Goal: Feedback & Contribution: Contribute content

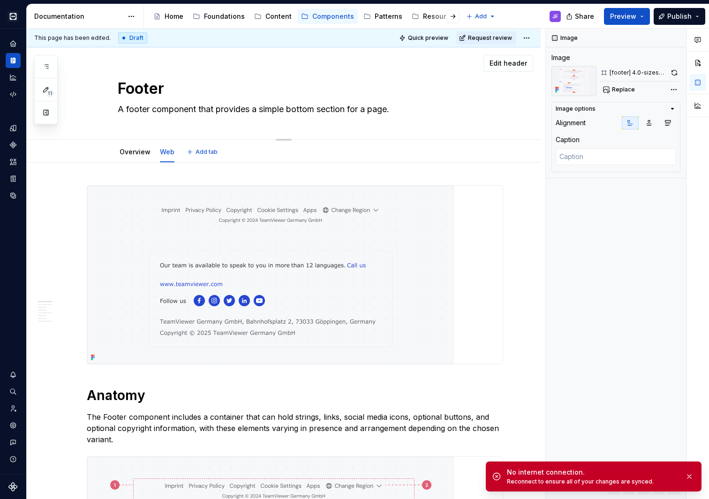
scroll to position [0, 0]
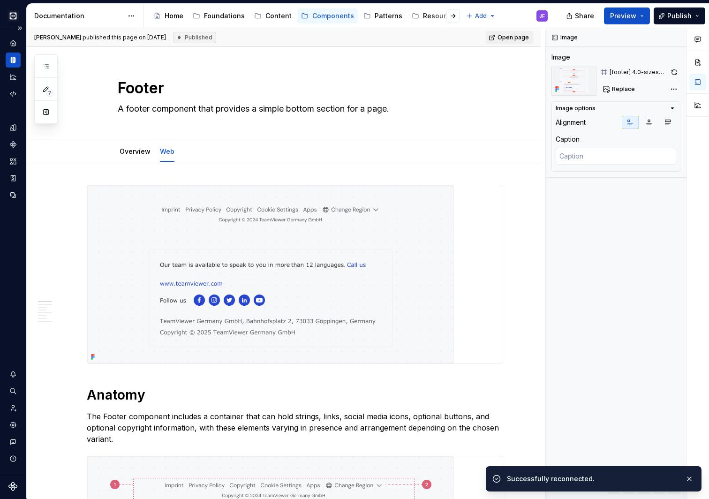
click at [15, 58] on icon "Documentation" at bounding box center [14, 60] width 3 height 6
type textarea "*"
click at [42, 60] on button "button" at bounding box center [46, 66] width 17 height 17
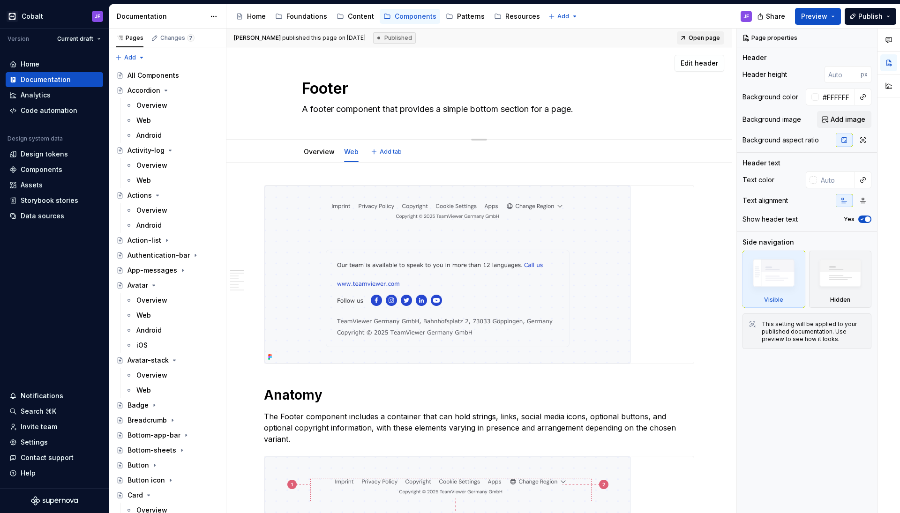
click at [249, 98] on div "Footer A footer component that provides a simple bottom section for a page. Edi…" at bounding box center [478, 93] width 505 height 92
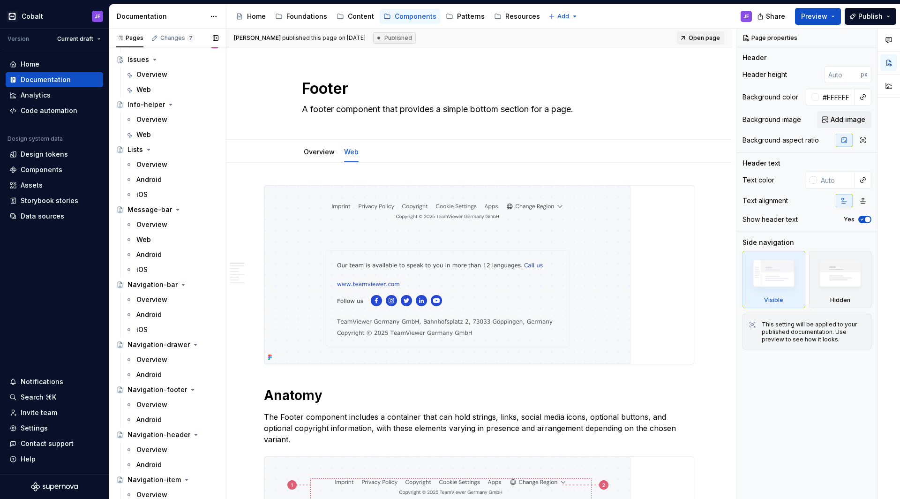
scroll to position [1547, 0]
click at [150, 131] on div "Web" at bounding box center [143, 133] width 15 height 9
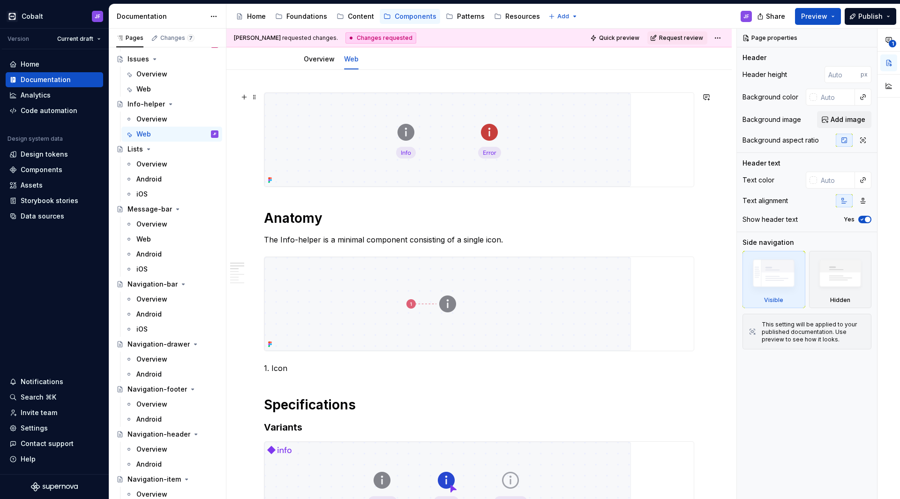
scroll to position [113, 0]
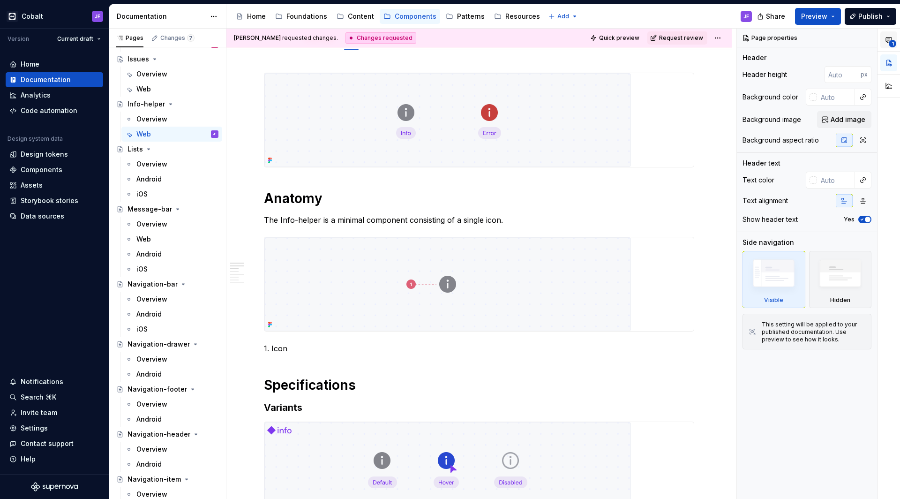
click at [709, 46] on button "1" at bounding box center [889, 39] width 17 height 17
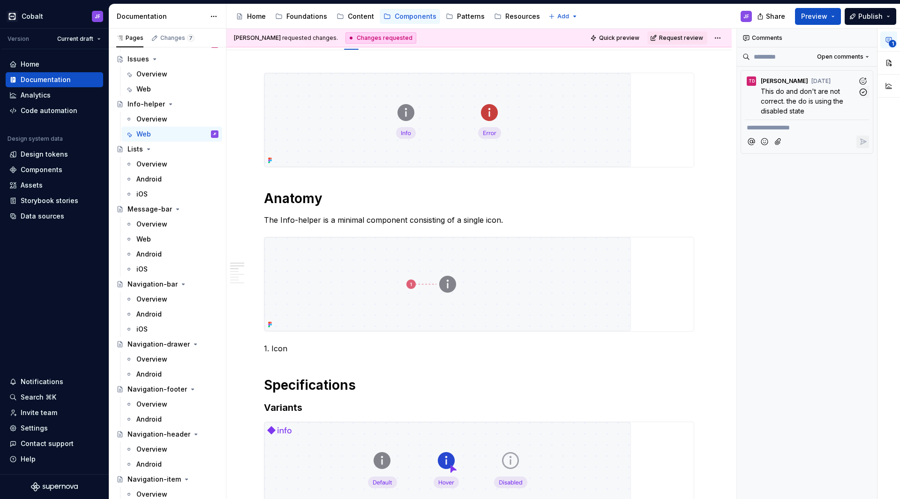
click at [709, 90] on span "This do and don't are not correct. the do is using the disabled state" at bounding box center [803, 101] width 84 height 28
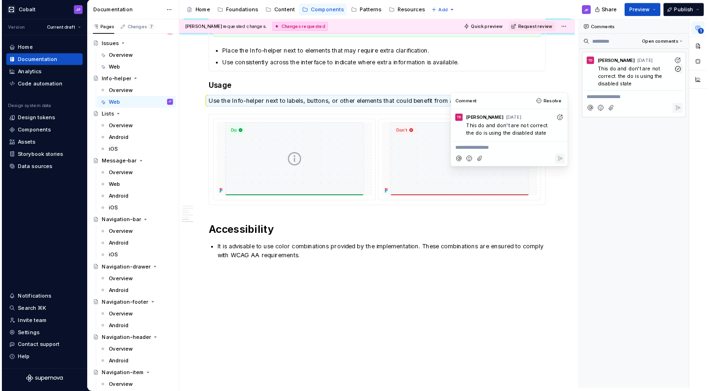
scroll to position [1072, 0]
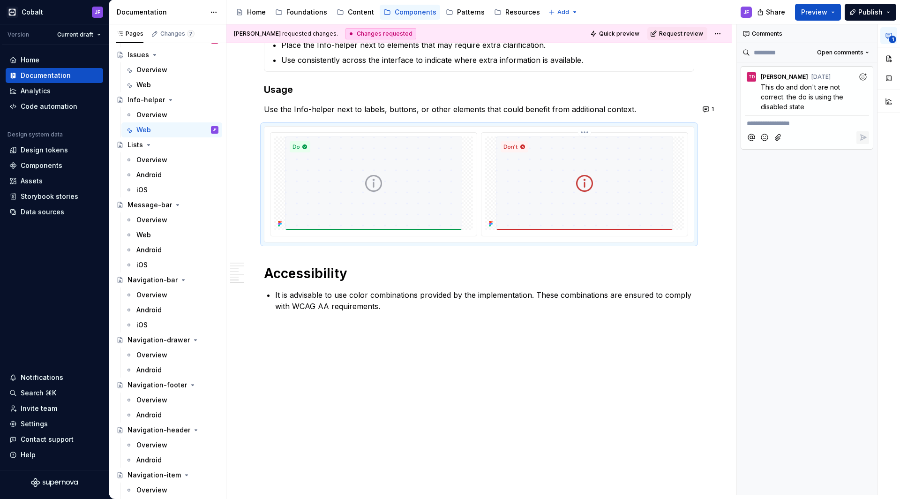
click at [541, 155] on img at bounding box center [584, 183] width 177 height 94
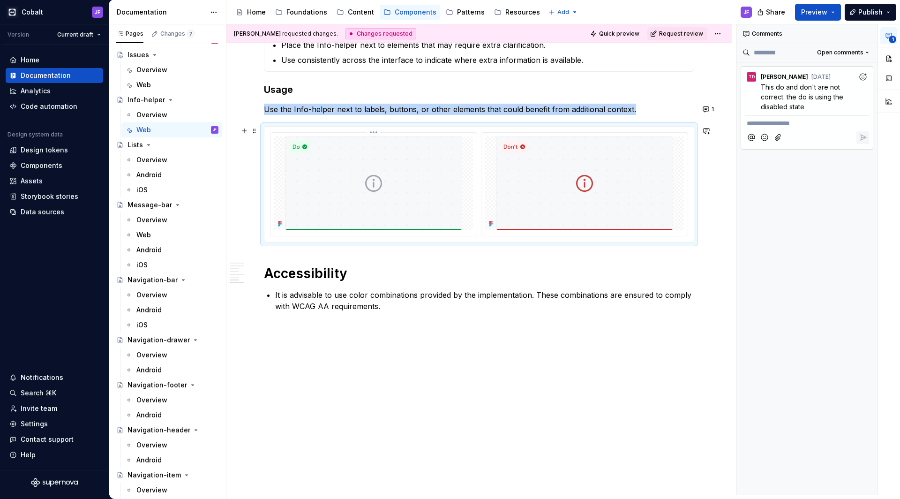
click at [427, 164] on img at bounding box center [373, 183] width 177 height 94
click at [532, 168] on img at bounding box center [584, 183] width 177 height 94
click at [418, 174] on img at bounding box center [373, 183] width 177 height 94
click at [520, 176] on img at bounding box center [584, 183] width 177 height 94
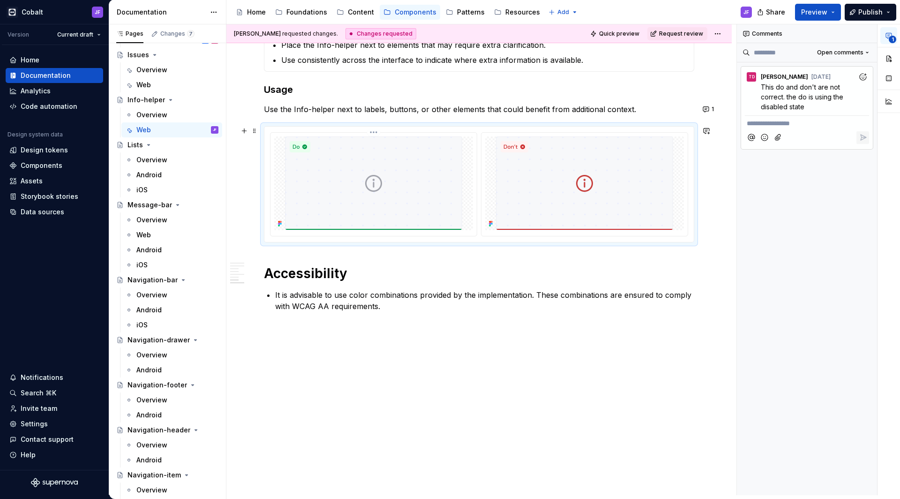
click at [444, 165] on img at bounding box center [373, 183] width 177 height 94
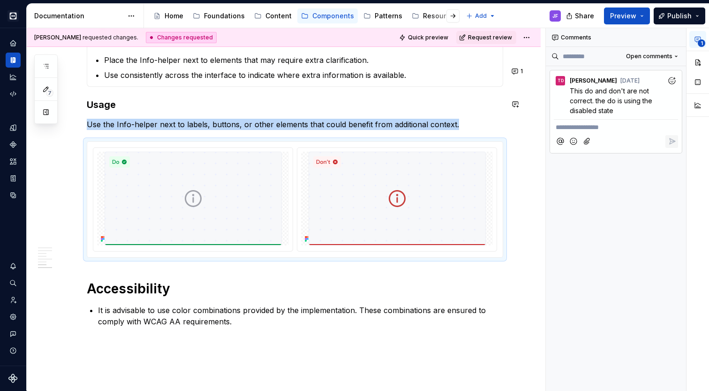
scroll to position [0, 0]
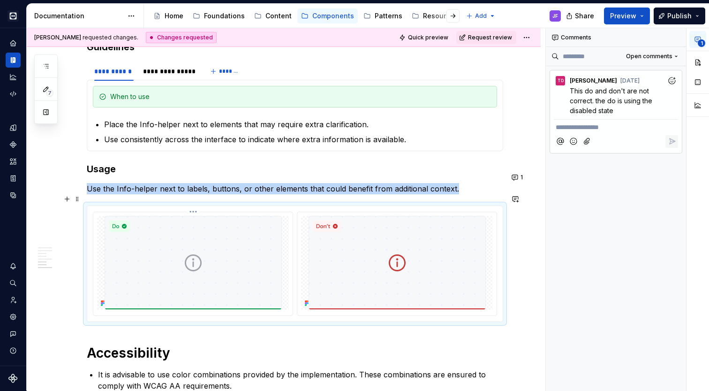
click at [219, 230] on img at bounding box center [193, 263] width 177 height 94
click at [268, 236] on img at bounding box center [193, 263] width 177 height 94
click at [704, 41] on span "1" at bounding box center [702, 43] width 8 height 8
click at [700, 40] on span "1" at bounding box center [702, 43] width 8 height 8
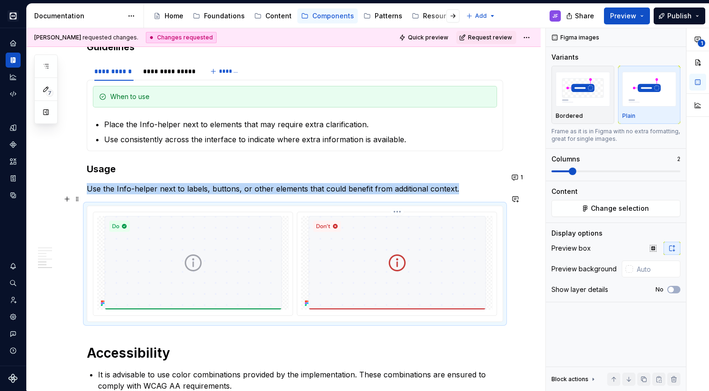
click at [217, 251] on img at bounding box center [193, 263] width 177 height 94
click at [626, 201] on button "Change selection" at bounding box center [615, 208] width 129 height 17
click at [626, 209] on span "Change selection" at bounding box center [620, 208] width 58 height 9
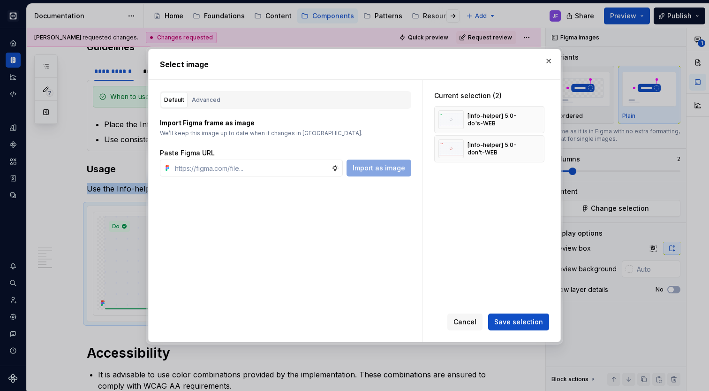
type textarea "*"
click at [481, 112] on div "[Info-helper] 5.0-do's-WEB" at bounding box center [495, 119] width 56 height 15
click at [317, 168] on input "text" at bounding box center [251, 167] width 160 height 17
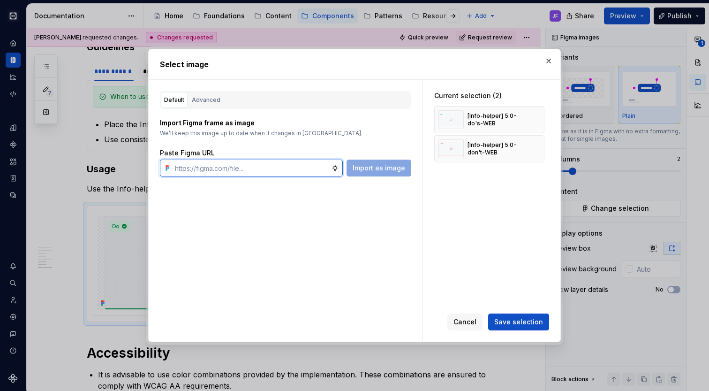
click at [241, 166] on input "text" at bounding box center [251, 167] width 160 height 17
paste input "[URL][DOMAIN_NAME][DOMAIN_NAME]"
type input "[URL][DOMAIN_NAME][DOMAIN_NAME]"
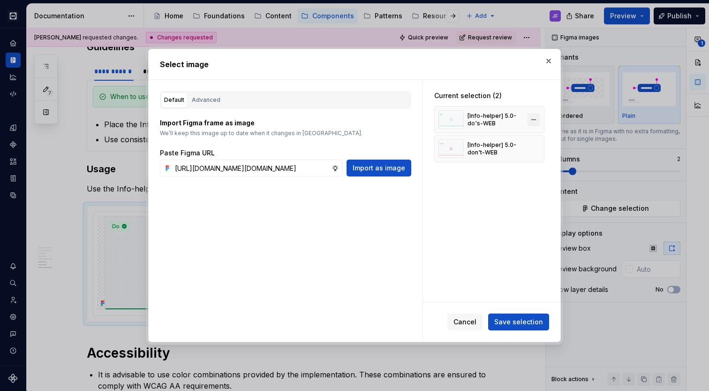
click at [535, 119] on button "button" at bounding box center [533, 119] width 13 height 13
click at [375, 165] on span "Import as image" at bounding box center [379, 167] width 53 height 9
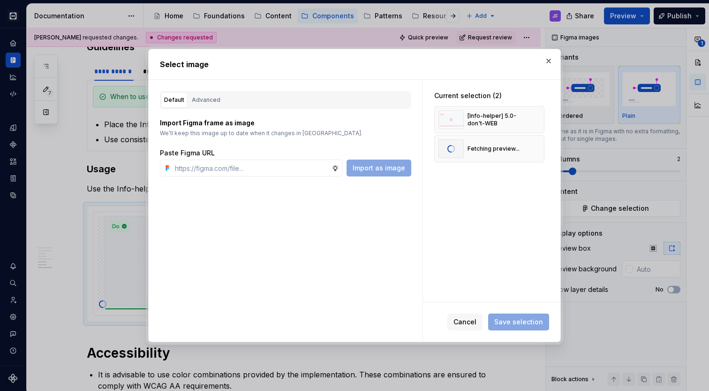
click at [384, 152] on div "Paste Figma URL" at bounding box center [285, 152] width 251 height 9
drag, startPoint x: 497, startPoint y: 151, endPoint x: 498, endPoint y: 113, distance: 38.5
click at [498, 113] on div "[Info-helper] 5.0-don't-WEB [Info-helper] 5.0-do's-WEB" at bounding box center [489, 134] width 110 height 56
click at [452, 155] on img at bounding box center [450, 148] width 25 height 19
click at [514, 319] on span "Save selection" at bounding box center [518, 321] width 49 height 9
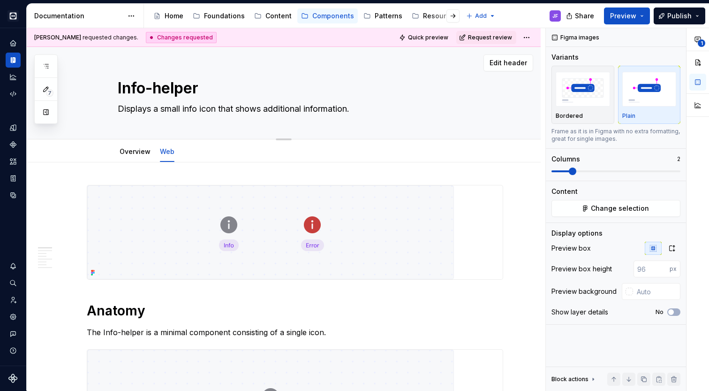
scroll to position [0, 0]
type textarea "*"
